Goal: Task Accomplishment & Management: Manage account settings

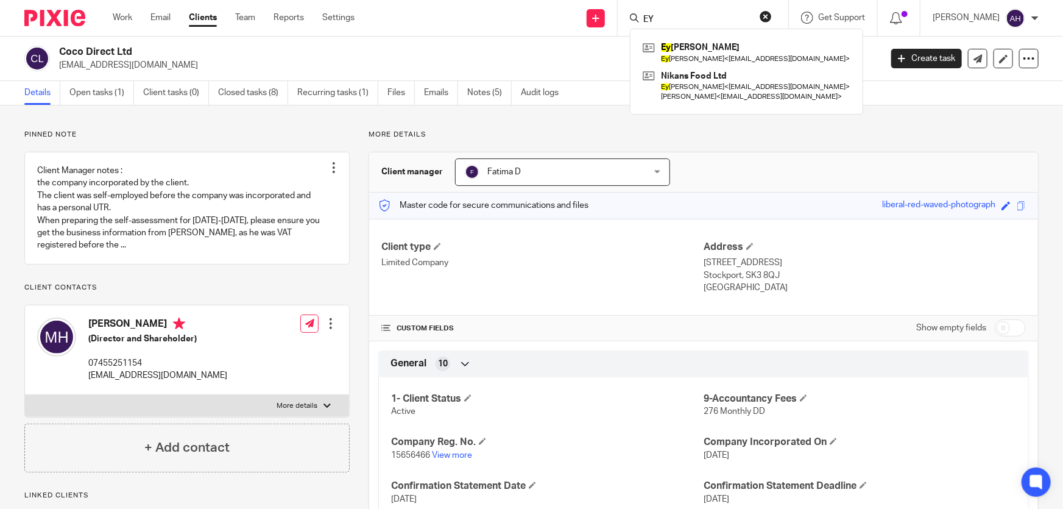
click at [709, 21] on input "EY" at bounding box center [697, 20] width 110 height 11
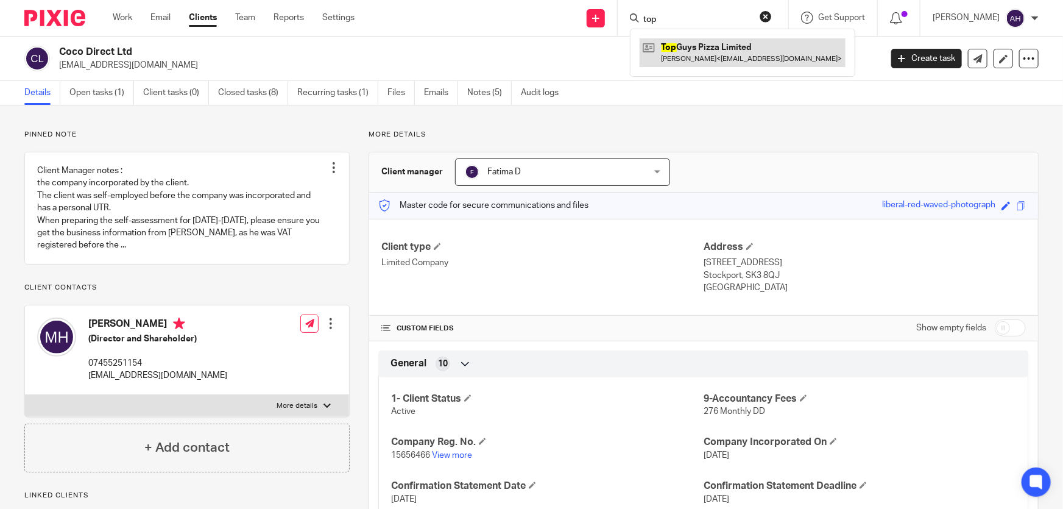
type input "top"
click at [752, 54] on link at bounding box center [743, 52] width 206 height 28
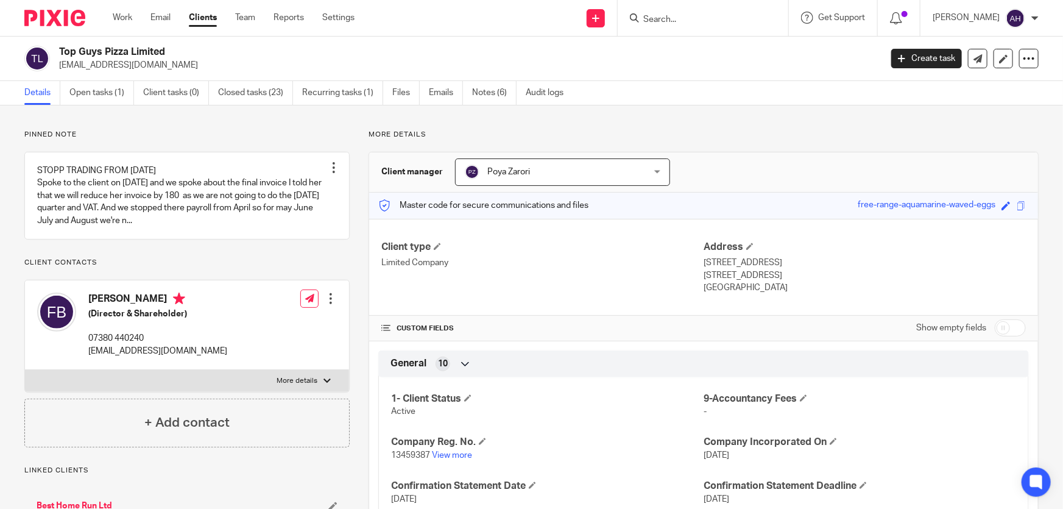
click at [415, 52] on h2 "Top Guys Pizza Limited" at bounding box center [384, 52] width 651 height 13
click at [494, 93] on link "Notes (6)" at bounding box center [494, 93] width 44 height 24
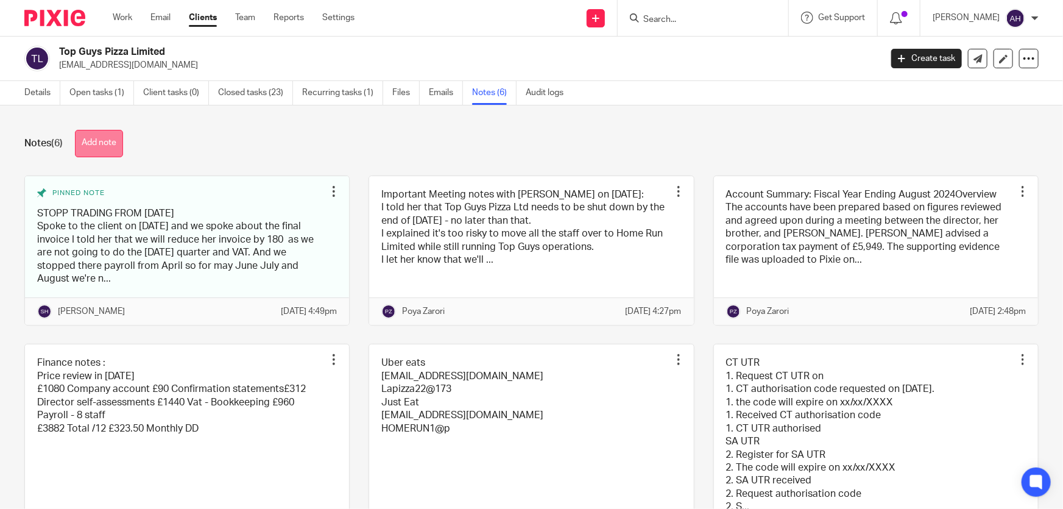
click at [113, 144] on button "Add note" at bounding box center [99, 143] width 48 height 27
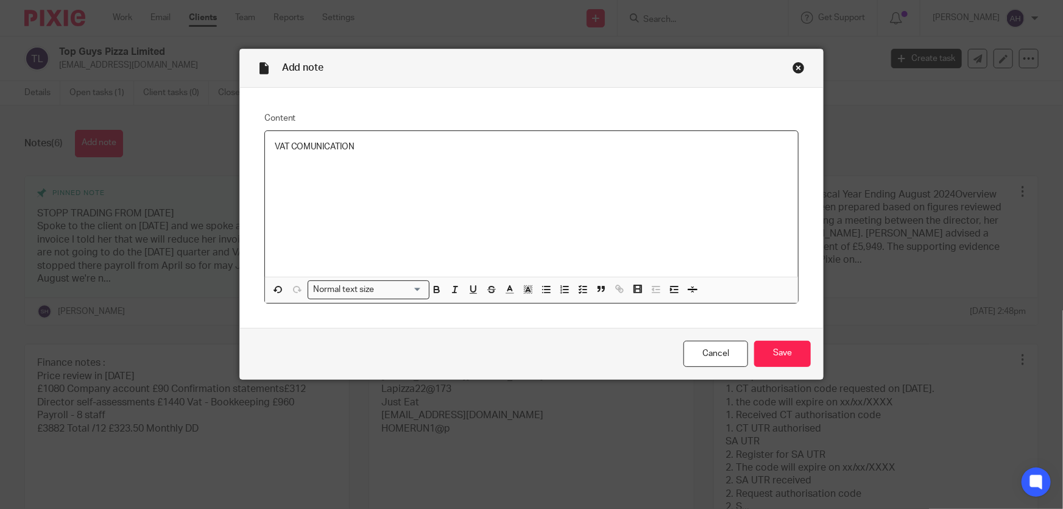
click at [323, 147] on p "VAT COMUNICATION" at bounding box center [532, 147] width 514 height 12
click at [323, 146] on p "VAT COMUNICATION" at bounding box center [532, 147] width 514 height 12
